Goal: Transaction & Acquisition: Purchase product/service

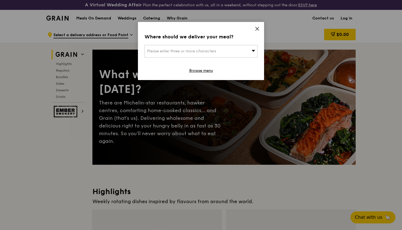
click at [200, 54] on div "Please enter three or more characters" at bounding box center [201, 51] width 113 height 13
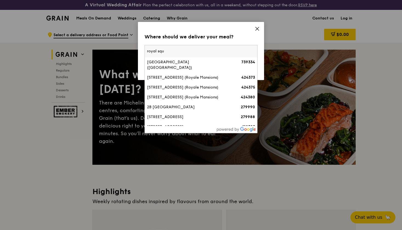
type input "royal squa"
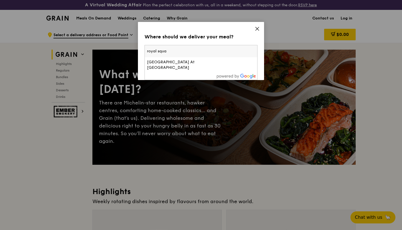
drag, startPoint x: 200, startPoint y: 54, endPoint x: 184, endPoint y: 62, distance: 17.7
click at [184, 62] on div "[GEOGRAPHIC_DATA] At [GEOGRAPHIC_DATA]" at bounding box center [187, 65] width 81 height 11
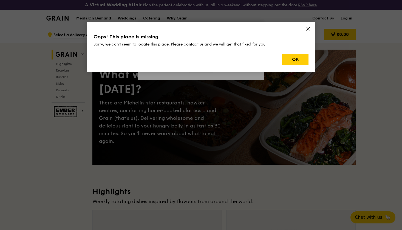
click at [308, 28] on icon at bounding box center [308, 28] width 3 height 3
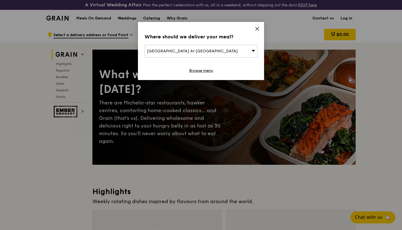
click at [219, 54] on div "[GEOGRAPHIC_DATA] At [GEOGRAPHIC_DATA]" at bounding box center [201, 51] width 113 height 13
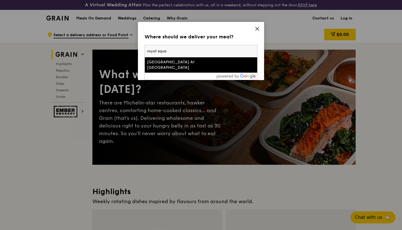
click at [219, 54] on input "royal squa" at bounding box center [201, 51] width 113 height 12
click at [259, 26] on div "Where should we deliver your meal? Royal Square At Novena royal squa Royal Squa…" at bounding box center [201, 51] width 126 height 58
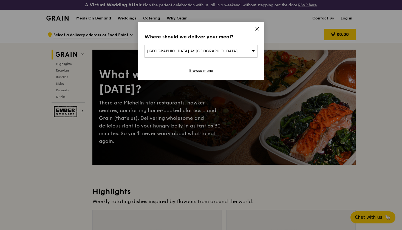
click at [259, 26] on div "Where should we deliver your meal? Royal Square At Novena Browse menu" at bounding box center [201, 51] width 126 height 58
click at [170, 52] on span "Royal Square At Novena" at bounding box center [192, 51] width 91 height 5
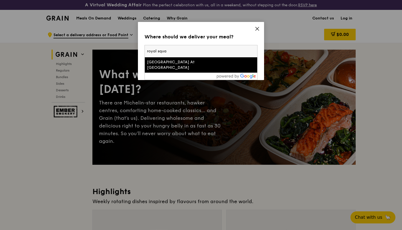
drag, startPoint x: 172, startPoint y: 53, endPoint x: 105, endPoint y: 47, distance: 66.4
click at [105, 47] on div "Where should we deliver your meal? Royal Square At Novena royal squa Royal Squa…" at bounding box center [201, 115] width 402 height 230
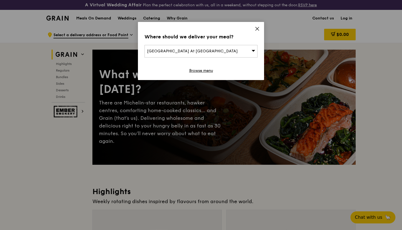
click at [170, 49] on span "Royal Square At Novena" at bounding box center [192, 51] width 91 height 5
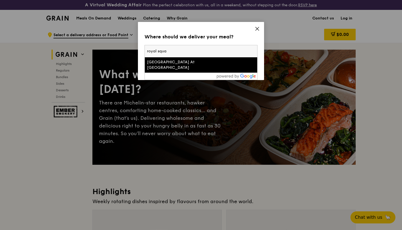
click at [243, 52] on input "royal squa" at bounding box center [201, 51] width 113 height 12
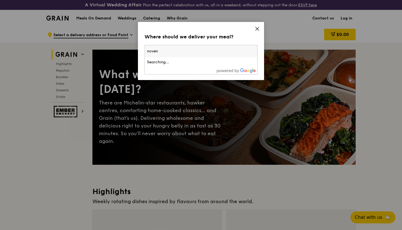
type input "novena"
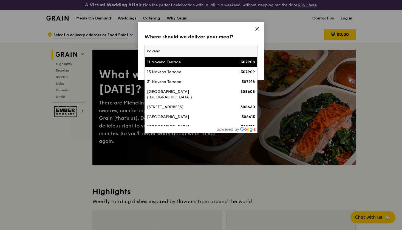
click at [243, 51] on input "novena" at bounding box center [201, 51] width 113 height 12
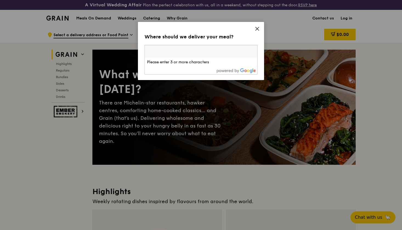
click at [256, 27] on icon at bounding box center [257, 28] width 5 height 5
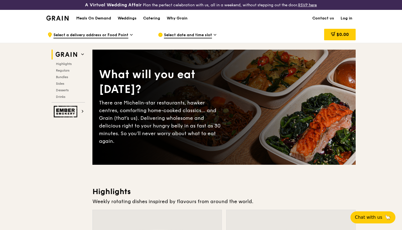
click at [150, 19] on div "Catering" at bounding box center [151, 18] width 17 height 16
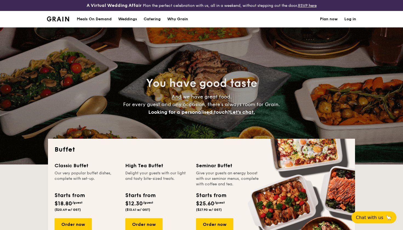
select select
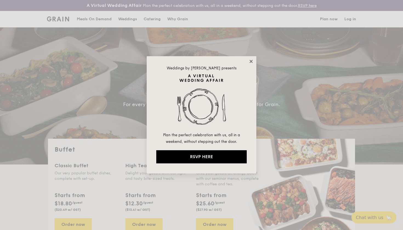
click at [249, 63] on icon at bounding box center [251, 61] width 5 height 5
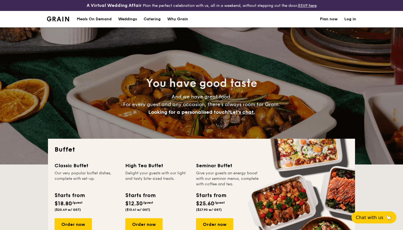
click at [89, 19] on div "Meals On Demand" at bounding box center [94, 19] width 35 height 16
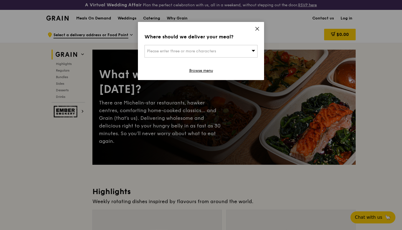
click at [257, 28] on icon at bounding box center [257, 28] width 5 height 5
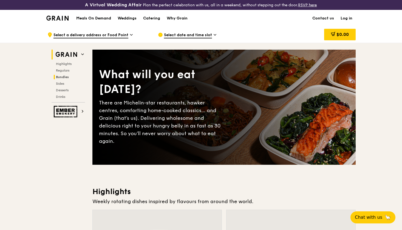
click at [64, 75] on span "Bundles" at bounding box center [62, 77] width 13 height 4
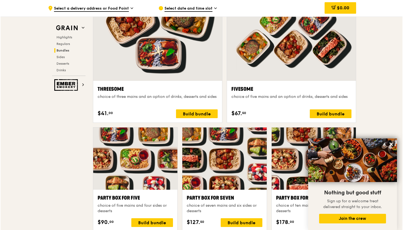
scroll to position [935, 0]
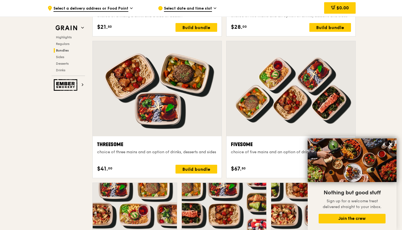
click at [276, 66] on div at bounding box center [291, 88] width 129 height 95
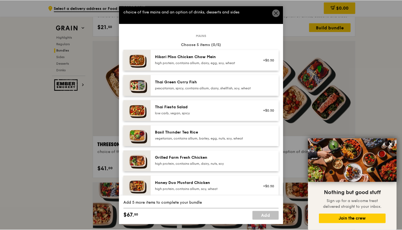
scroll to position [10, 0]
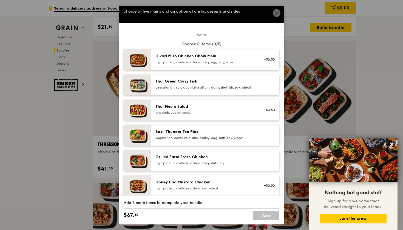
click at [208, 165] on div "high protein, contains allium, dairy, nuts, soy" at bounding box center [205, 163] width 99 height 4
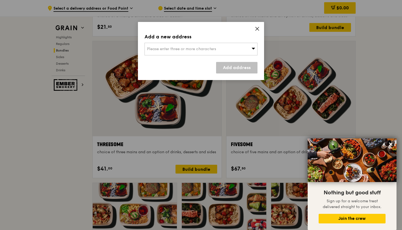
click at [224, 56] on div "Add a new address Please enter three or more characters Add address" at bounding box center [201, 51] width 126 height 58
click at [220, 50] on div "Please enter three or more characters" at bounding box center [201, 49] width 113 height 13
type input "royal sq"
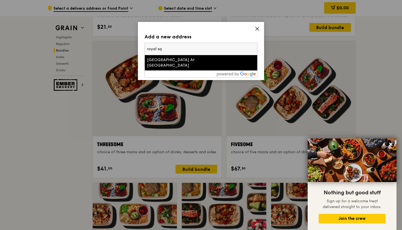
click at [193, 60] on div "Royal Square At Novena" at bounding box center [187, 62] width 81 height 11
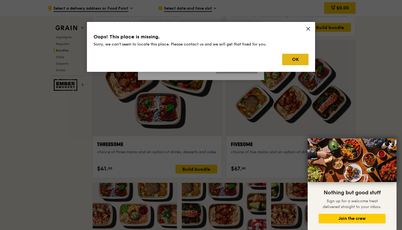
click at [288, 63] on button "OK" at bounding box center [295, 60] width 26 height 12
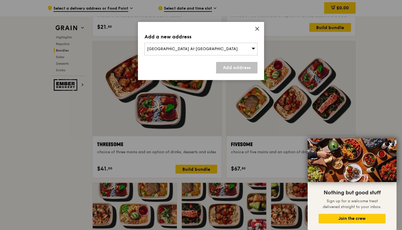
click at [211, 9] on div "Add a new address Royal Square At Novena Add address" at bounding box center [201, 115] width 402 height 230
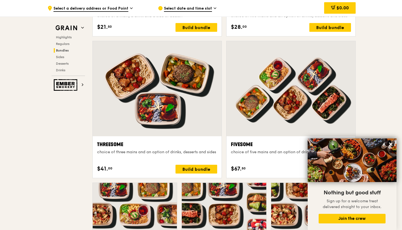
click at [106, 10] on span "Select a delivery address or Food Point" at bounding box center [91, 9] width 75 height 6
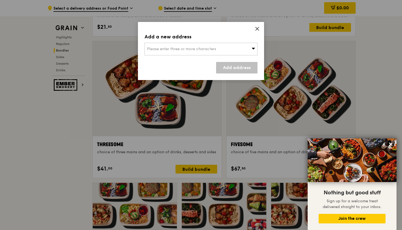
click at [167, 50] on span "Please enter three or more characters" at bounding box center [181, 49] width 69 height 5
type input "royal square"
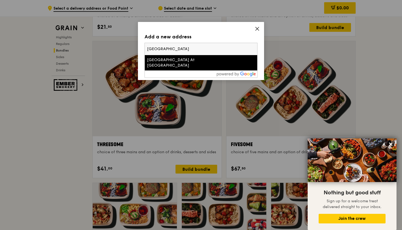
click at [184, 60] on div "Royal Square At Novena" at bounding box center [187, 62] width 81 height 11
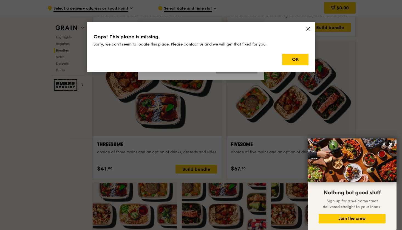
click at [307, 29] on icon at bounding box center [308, 28] width 5 height 5
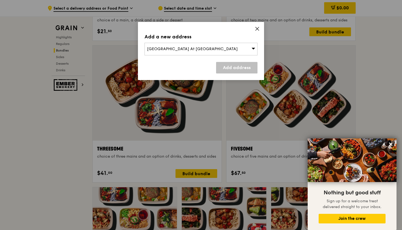
scroll to position [930, 0]
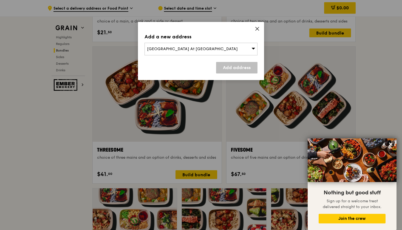
click at [254, 28] on div "Add a new address Royal Square At Novena Add address" at bounding box center [201, 51] width 126 height 58
click at [258, 28] on icon at bounding box center [257, 28] width 3 height 3
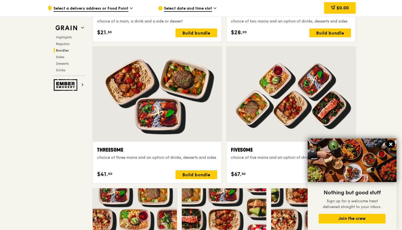
click at [393, 142] on icon at bounding box center [391, 144] width 5 height 5
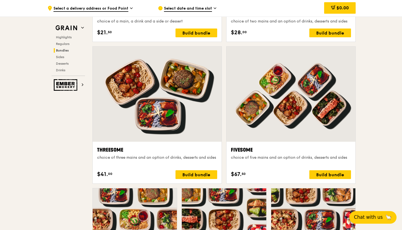
click at [377, 213] on button "Chat with us 🦙" at bounding box center [373, 217] width 47 height 13
